Goal: Check status: Check status

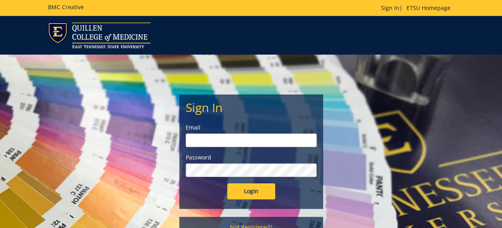
type input "[EMAIL_ADDRESS][DOMAIN_NAME]"
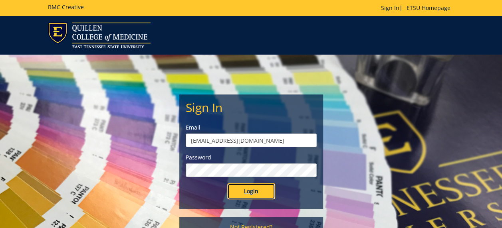
click at [267, 192] on input "Login" at bounding box center [251, 192] width 48 height 16
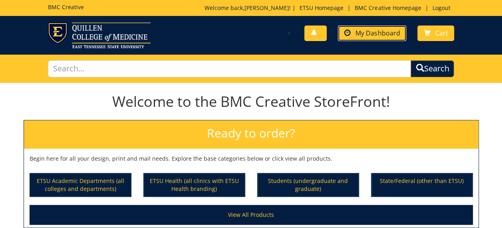
click at [360, 36] on span "My Dashboard" at bounding box center [377, 33] width 44 height 9
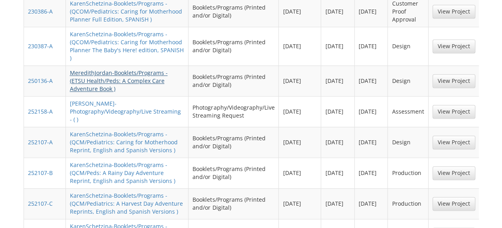
scroll to position [517, 0]
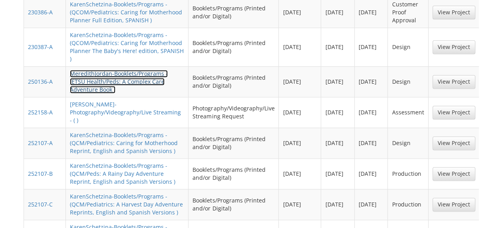
click at [111, 70] on link "MeredithJordan-Booklets/Programs - (ETSU Health/Peds: A Complex Care Adventure …" at bounding box center [119, 82] width 98 height 24
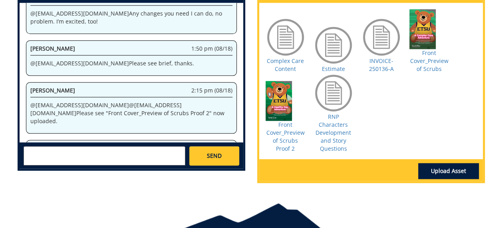
scroll to position [411, 0]
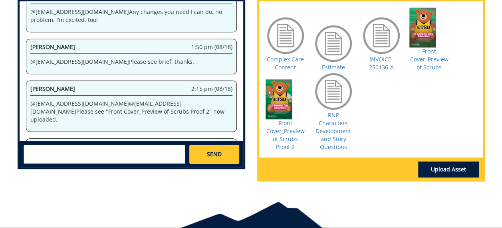
click at [265, 127] on div "Front Cover_Preview of Scrubs Proof 2" at bounding box center [285, 115] width 40 height 72
click at [286, 128] on link "Front Cover_Preview of Scrubs Proof 2" at bounding box center [285, 135] width 38 height 32
click at [334, 126] on link "RNP Characters Development and Story Questions" at bounding box center [333, 130] width 36 height 39
